Goal: Navigation & Orientation: Find specific page/section

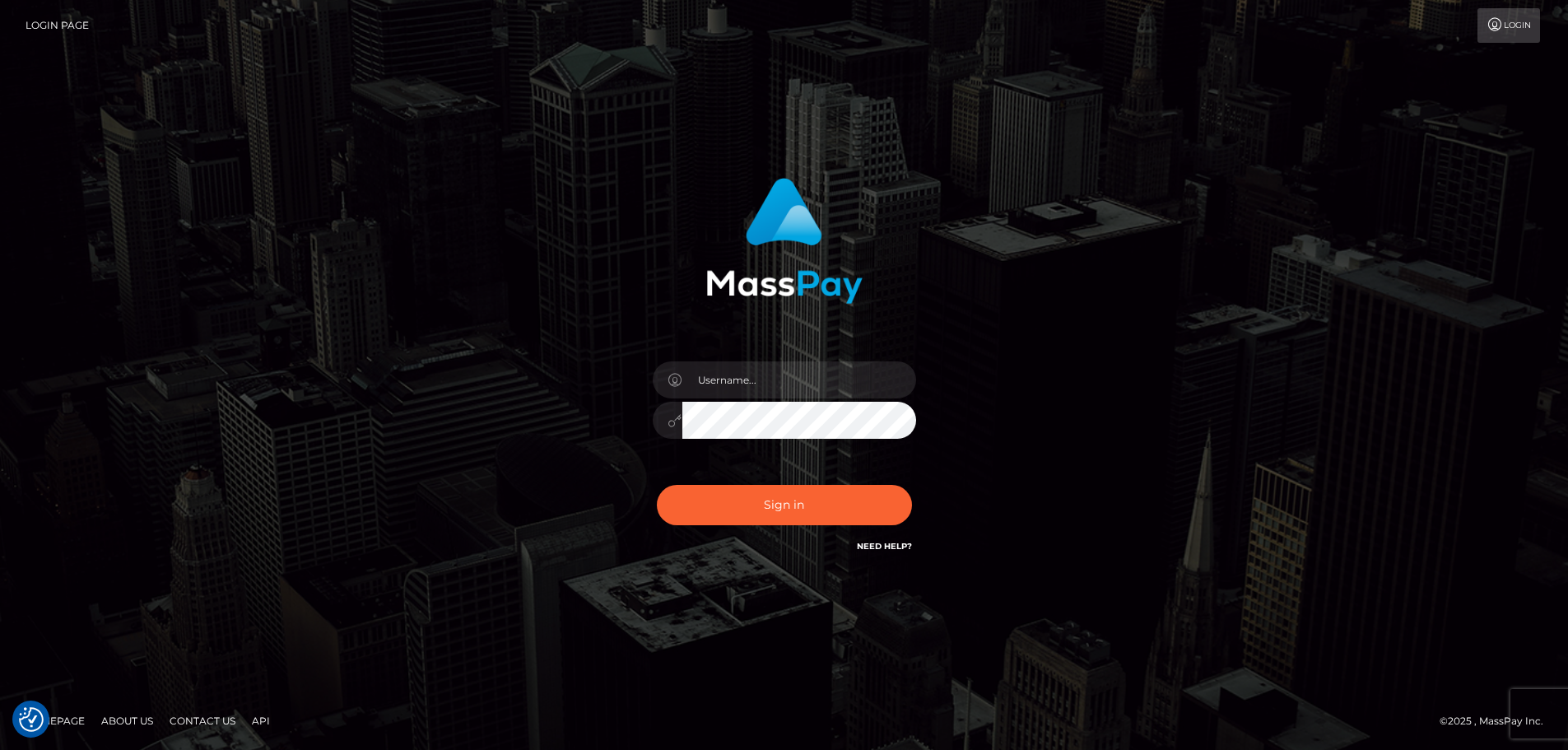
type input "Michelle.T"
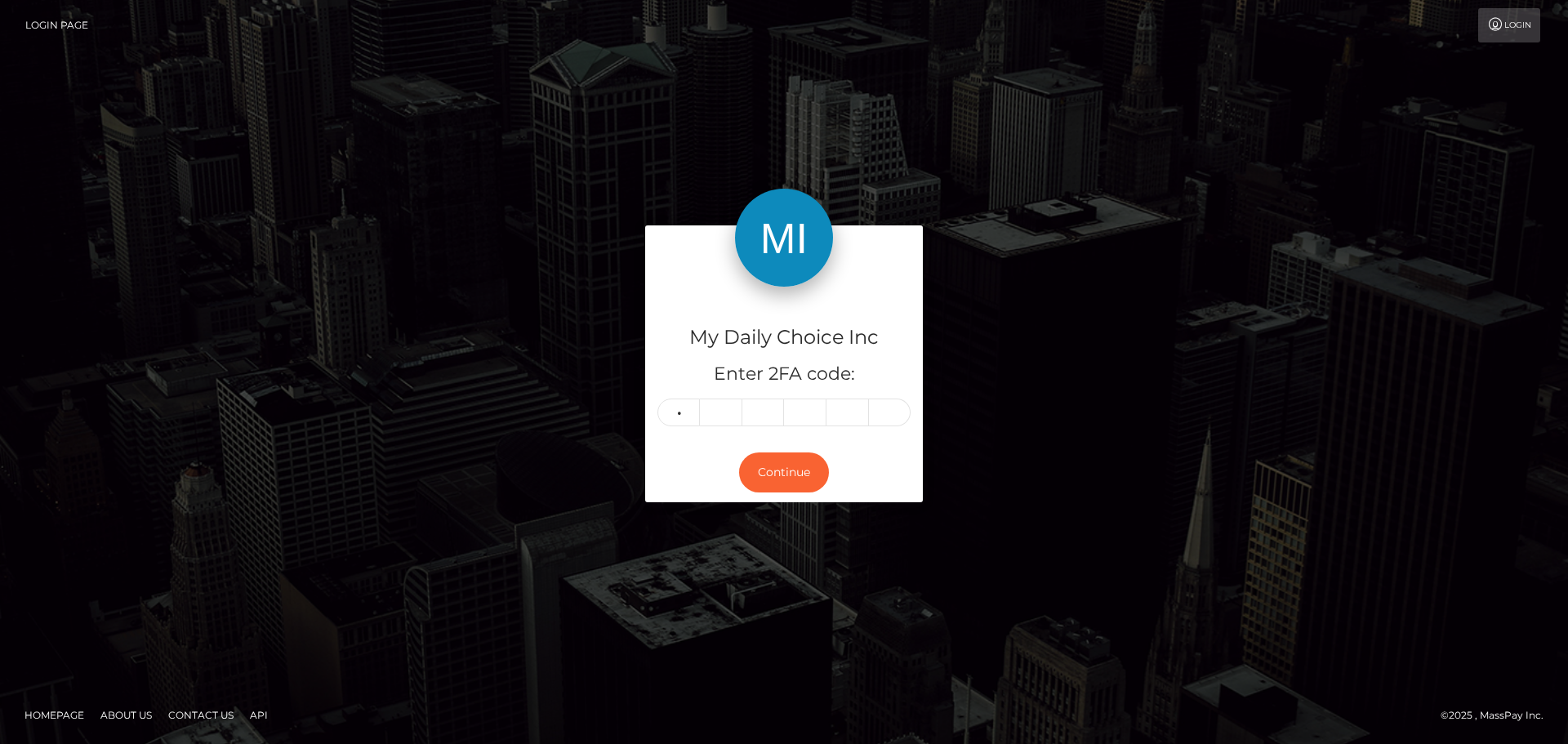
type input "3"
type input "8"
type input "3"
type input "4"
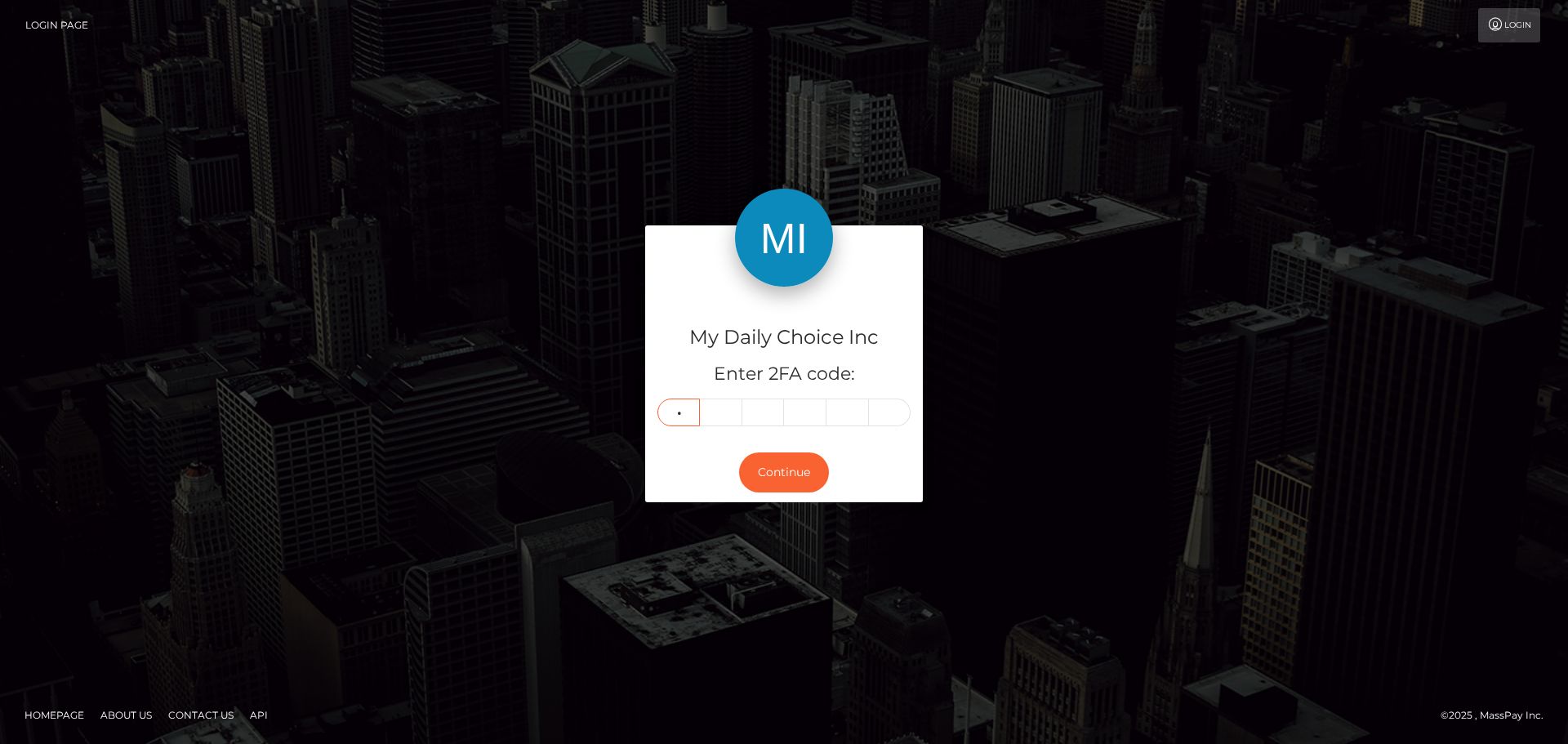
type input "2"
type input "9"
type input "6"
type input "4"
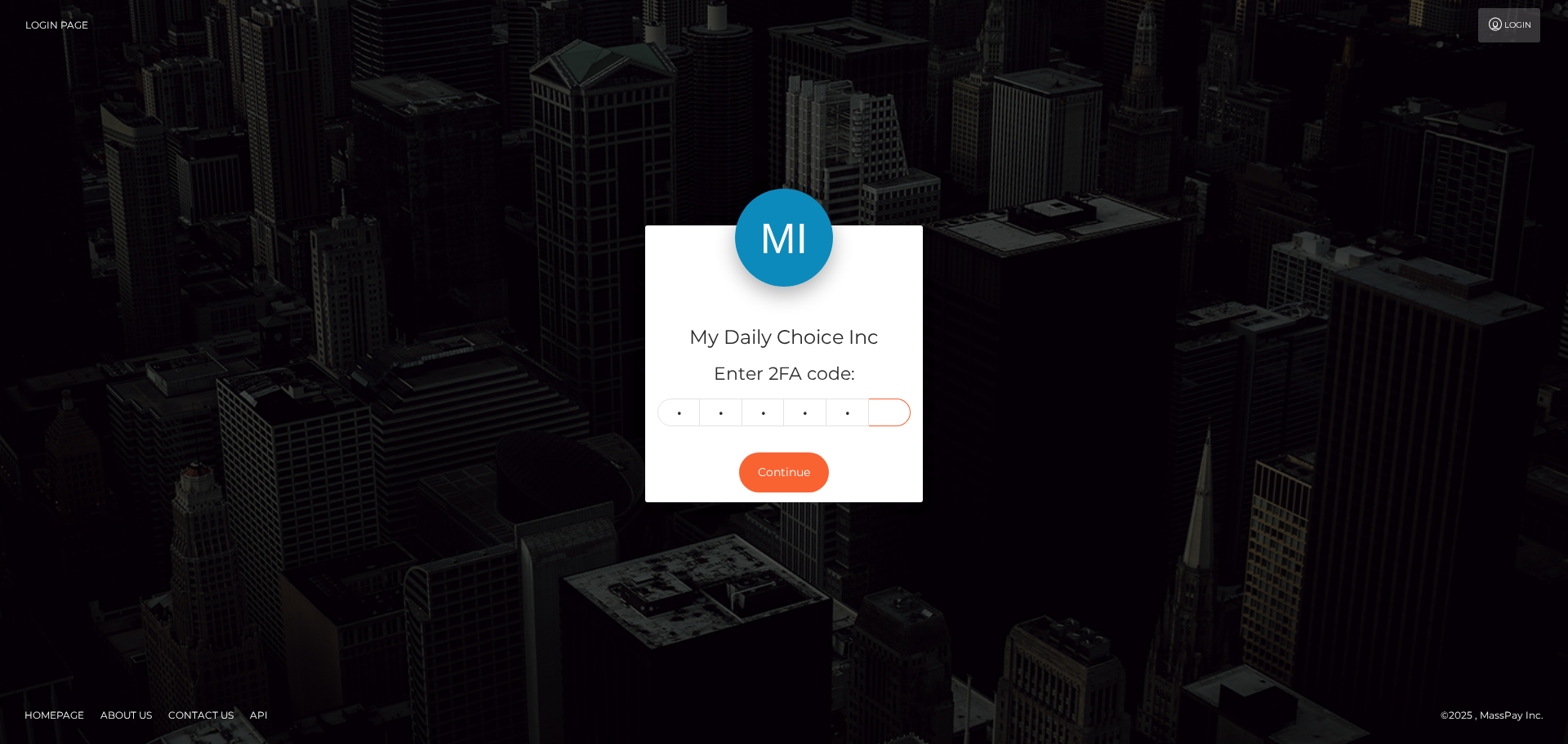
type input "7"
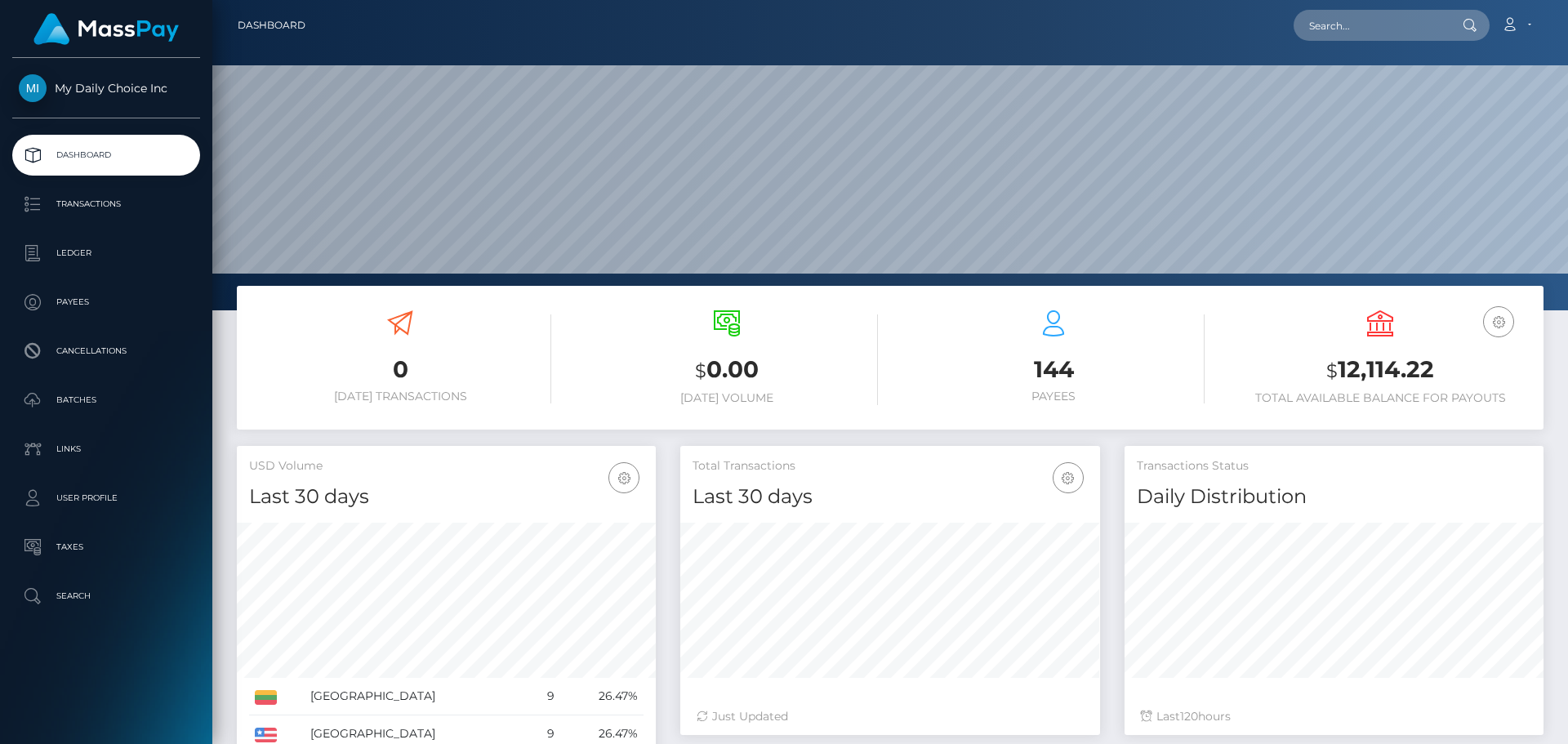
scroll to position [290, 419]
click at [93, 204] on p "Transactions" at bounding box center [106, 204] width 175 height 24
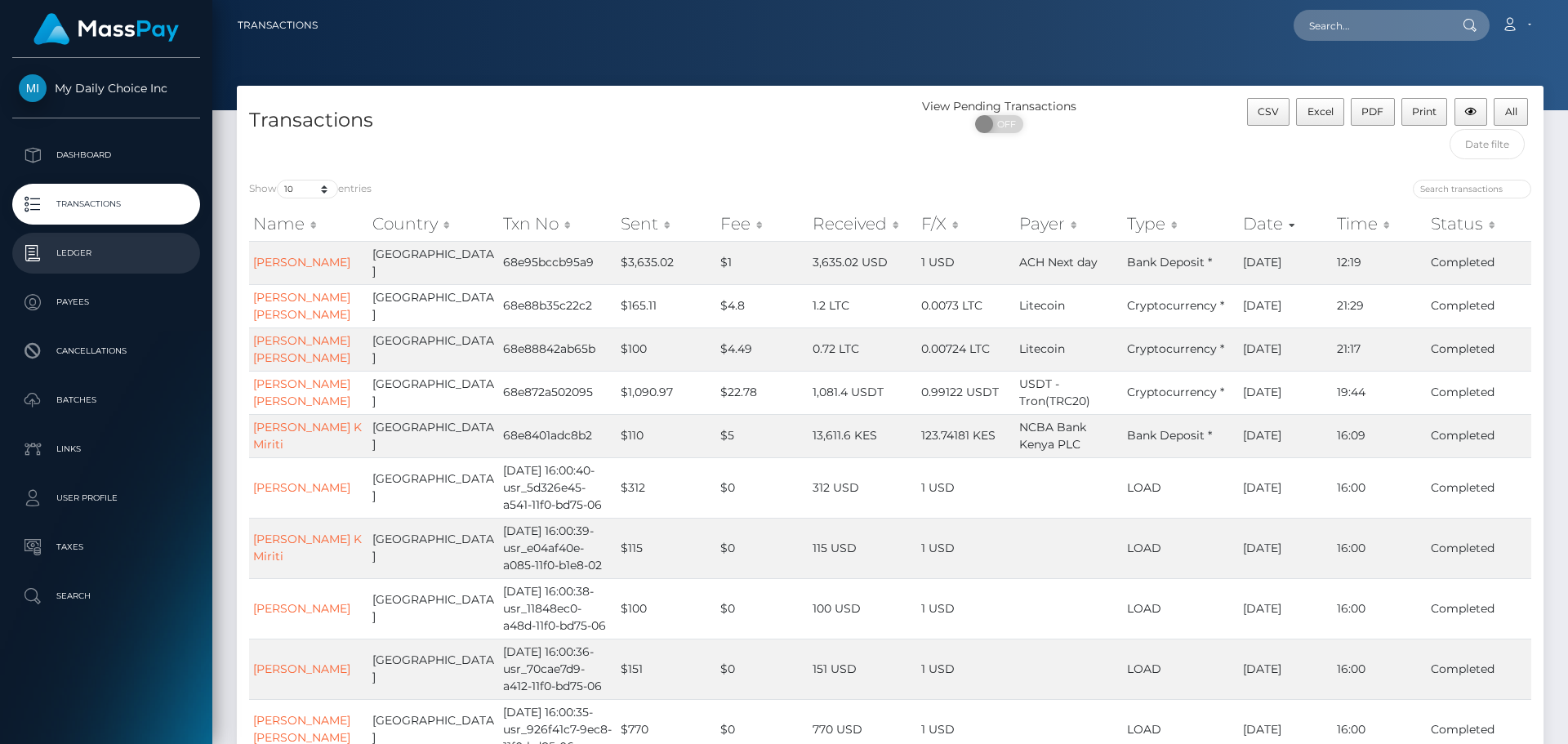
click at [80, 251] on p "Ledger" at bounding box center [106, 253] width 175 height 24
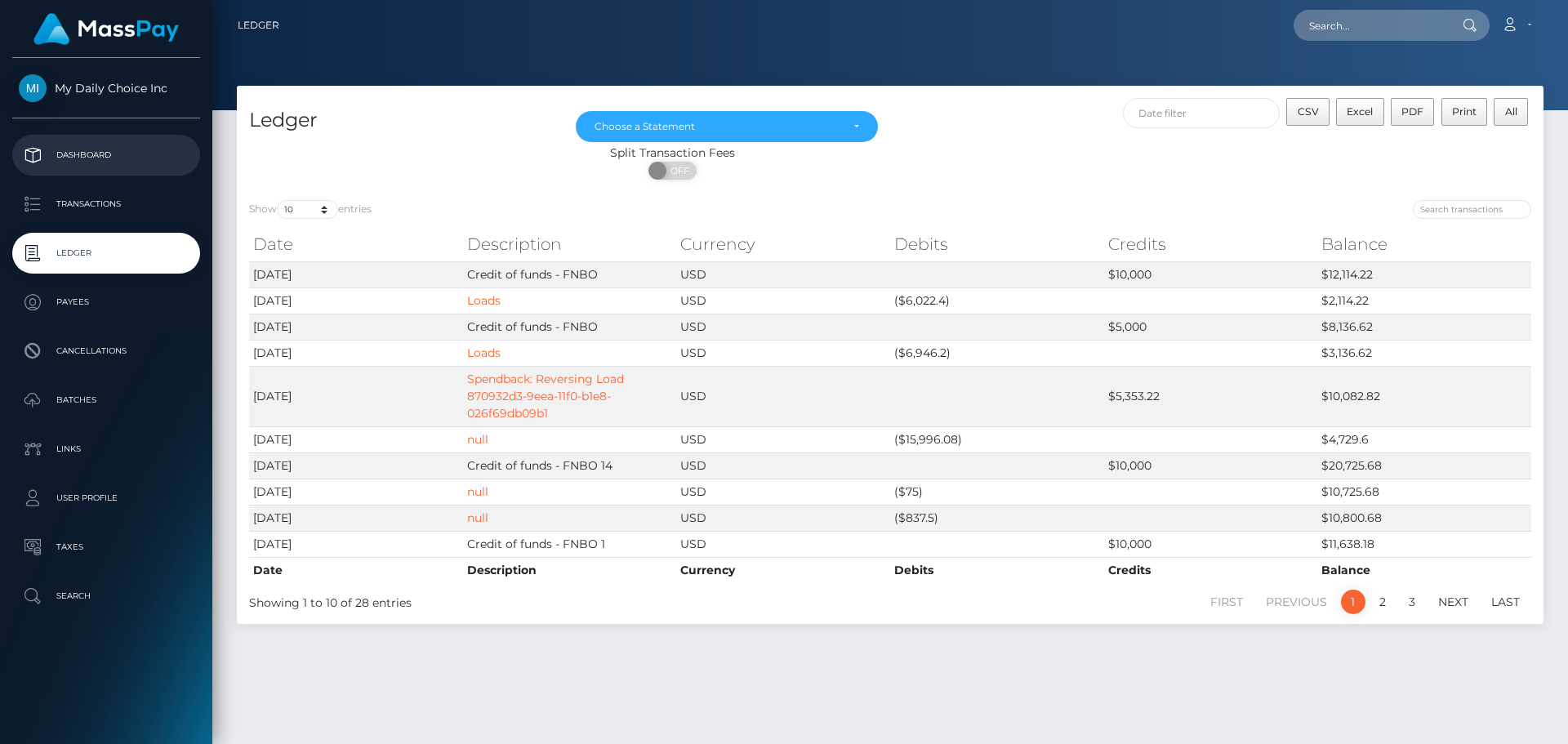
click at [74, 146] on p "Dashboard" at bounding box center [106, 155] width 175 height 24
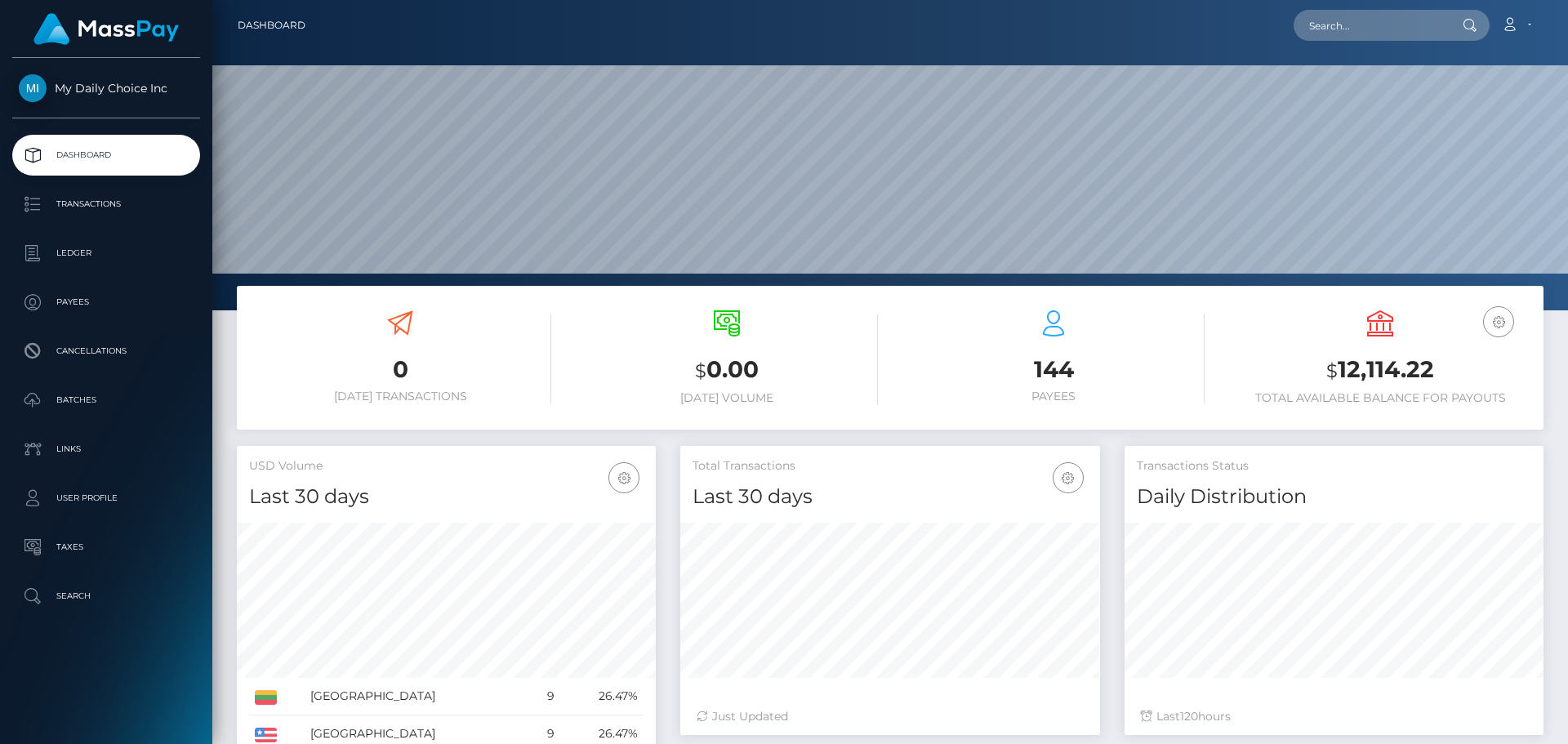
scroll to position [290, 419]
